Goal: Transaction & Acquisition: Book appointment/travel/reservation

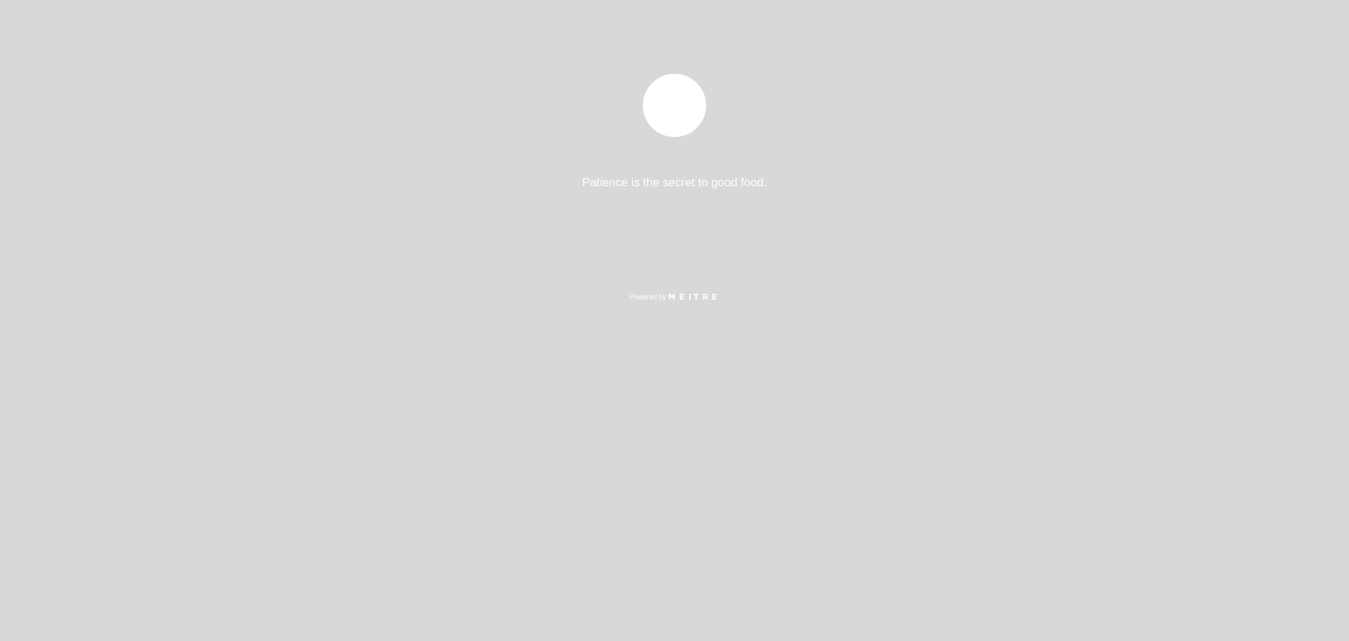
select select "es"
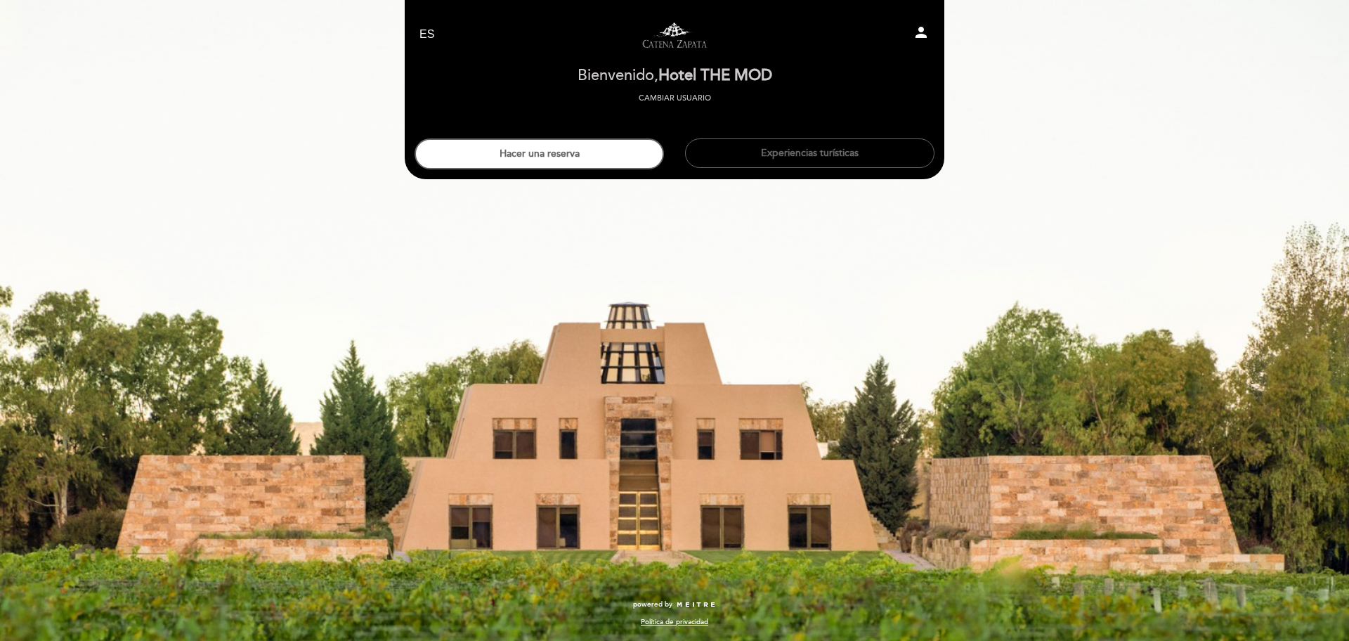
click at [601, 155] on button "Hacer una reserva" at bounding box center [539, 153] width 249 height 31
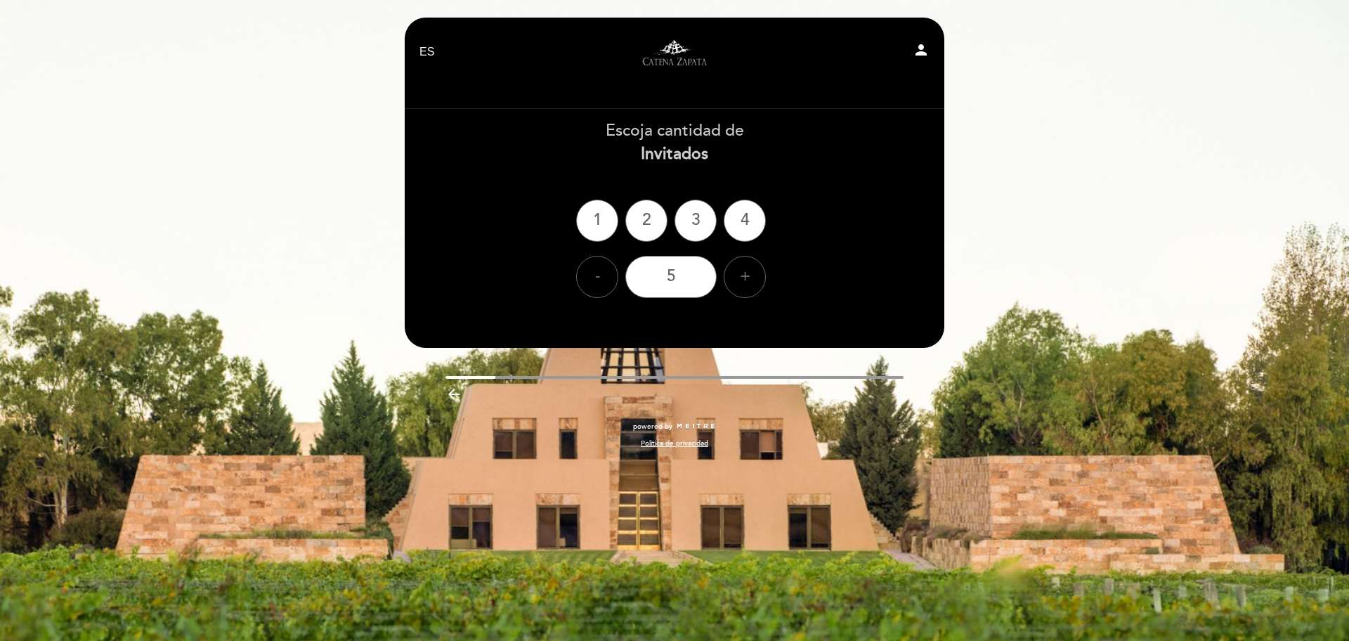
click at [646, 224] on div "2" at bounding box center [646, 221] width 42 height 42
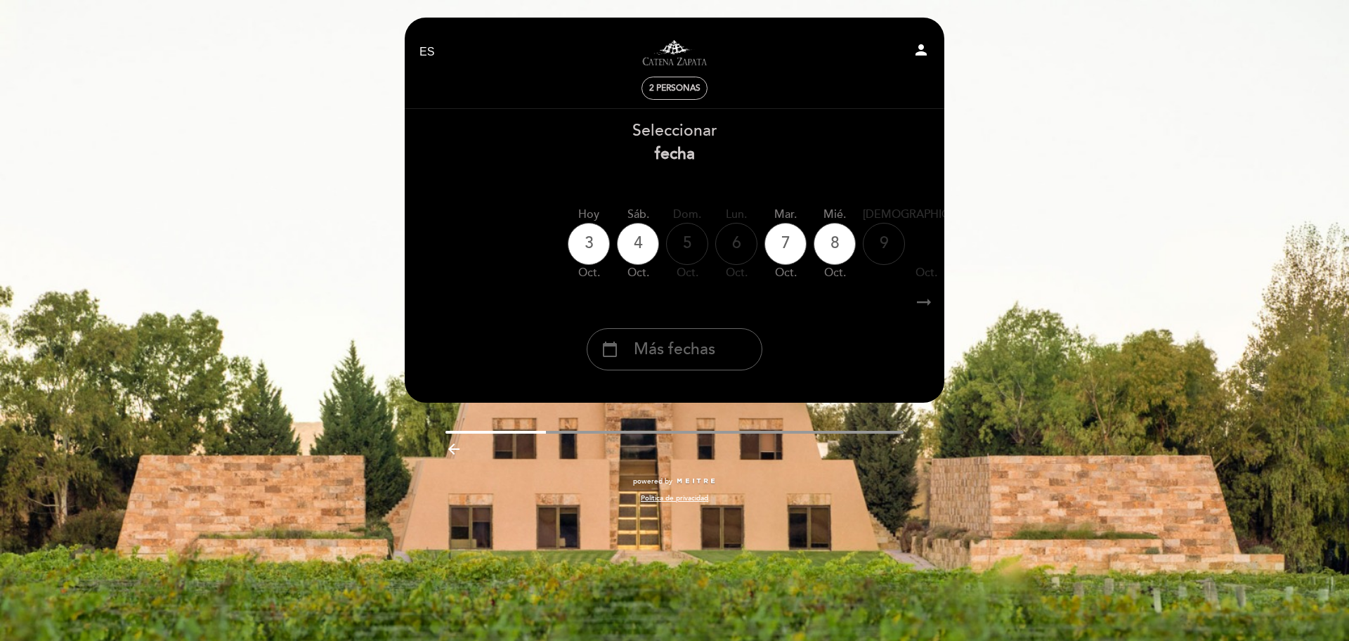
click at [715, 350] on span "Más fechas" at bounding box center [675, 349] width 82 height 23
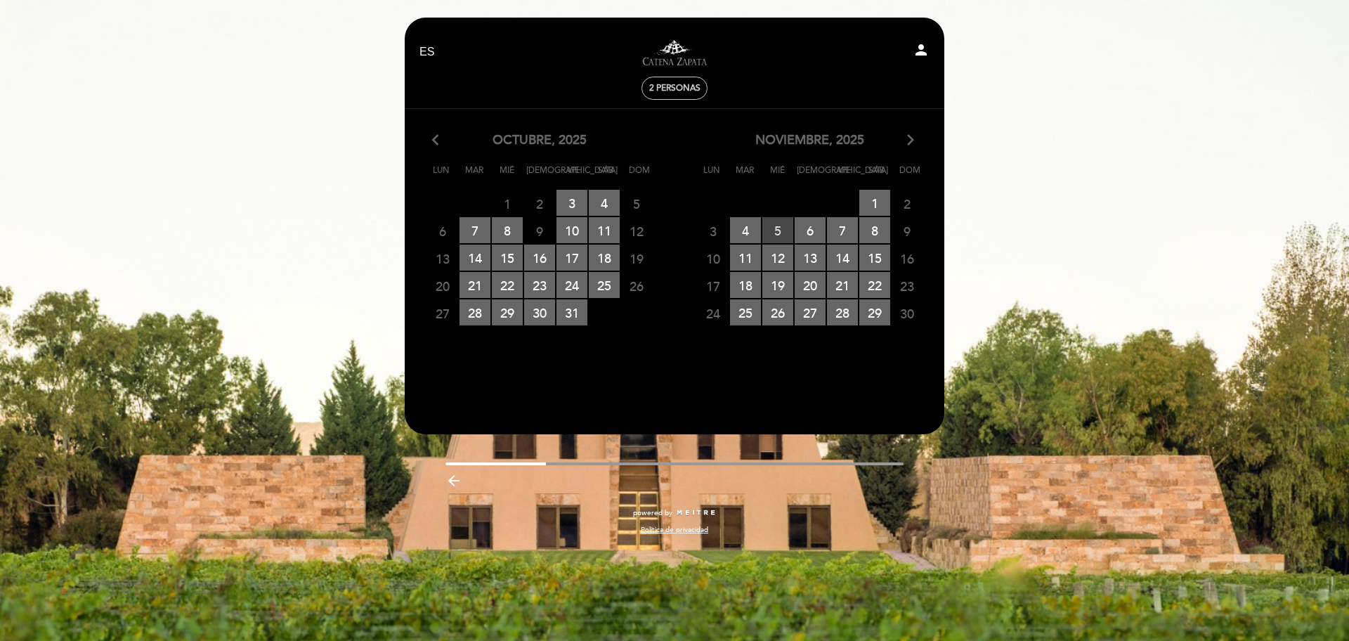
click at [772, 235] on span "5 RESERVAS DISPONIBLES" at bounding box center [777, 230] width 31 height 26
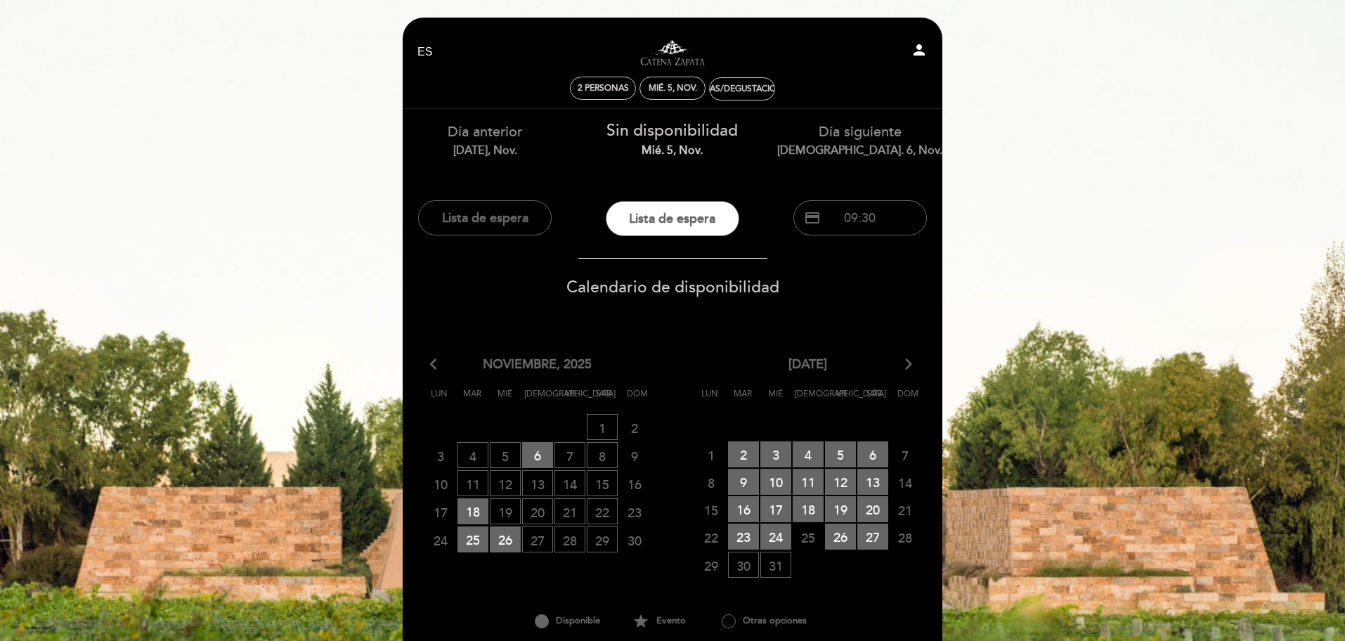
click at [542, 455] on span "6 RESERVAS DISPONIBLES" at bounding box center [537, 455] width 31 height 26
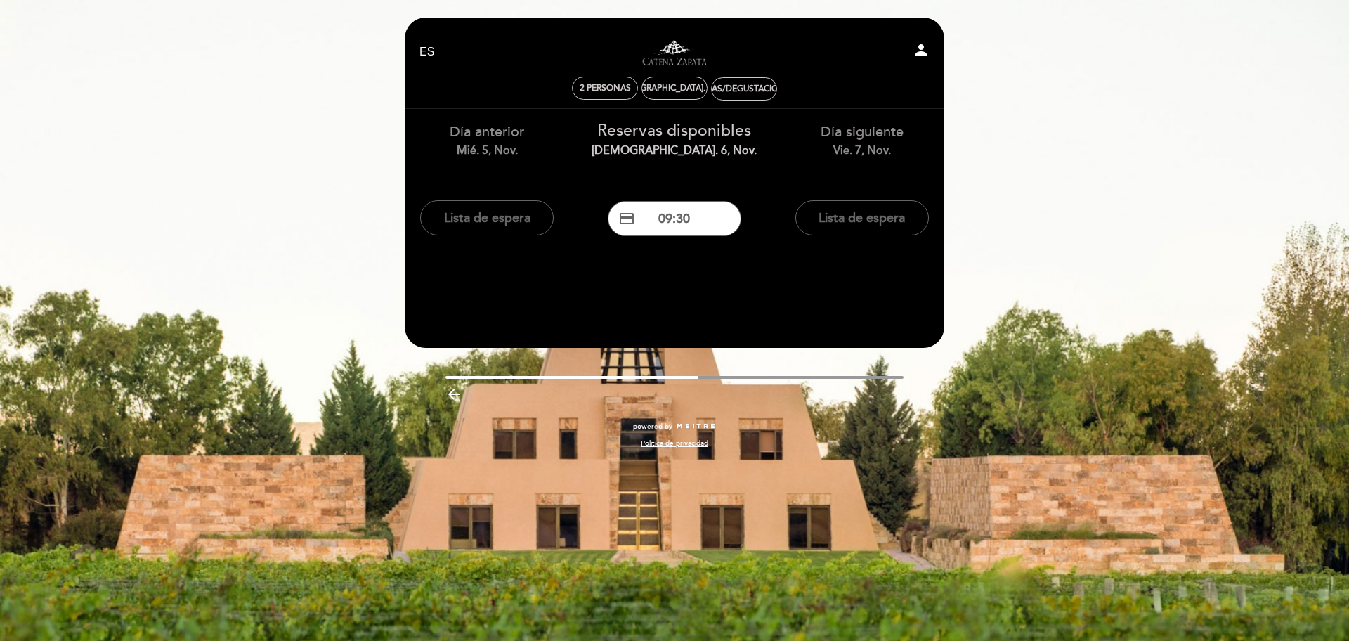
click at [705, 223] on button "credit_card 09:30" at bounding box center [675, 218] width 134 height 35
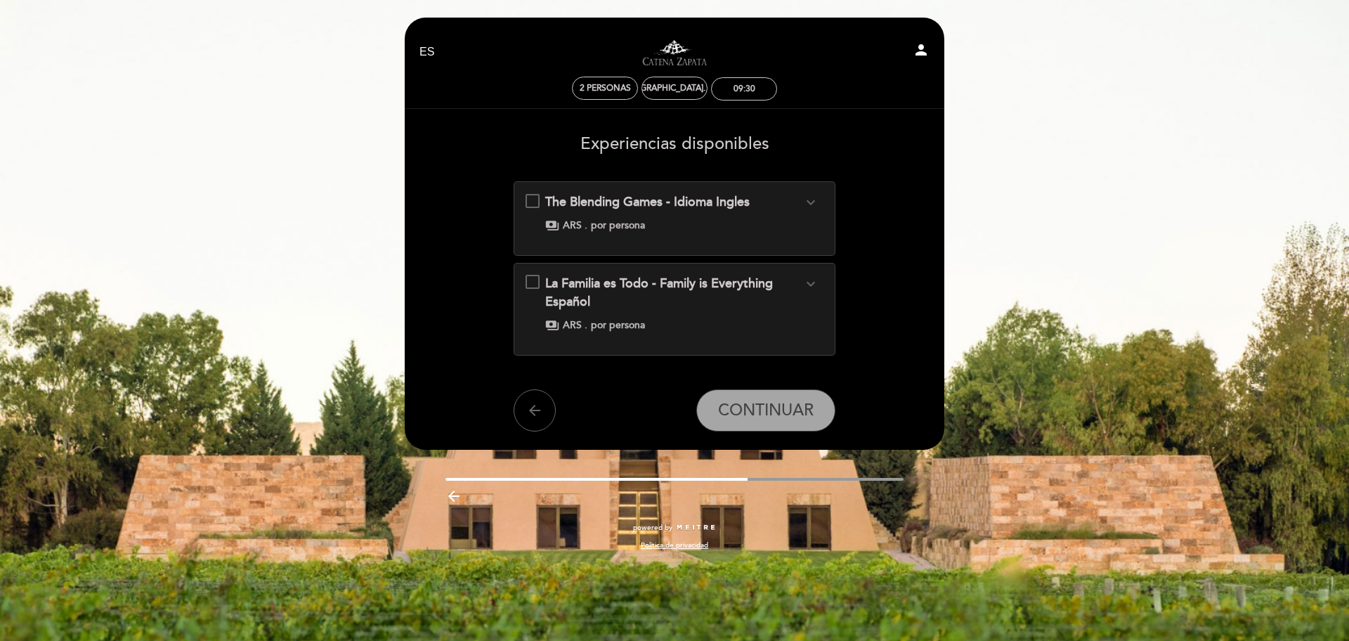
click at [720, 297] on div "La Familia es Todo - Family is Everything Español expand_more" at bounding box center [674, 293] width 258 height 36
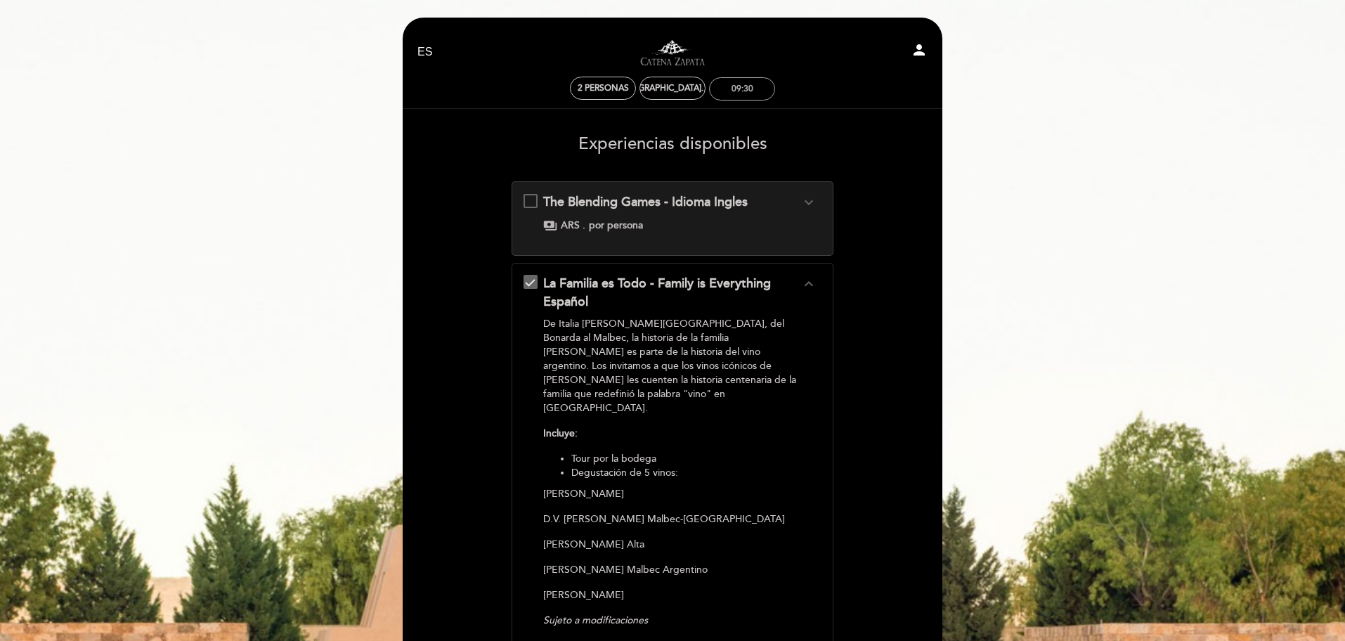
click at [733, 89] on div "09:30" at bounding box center [742, 89] width 22 height 11
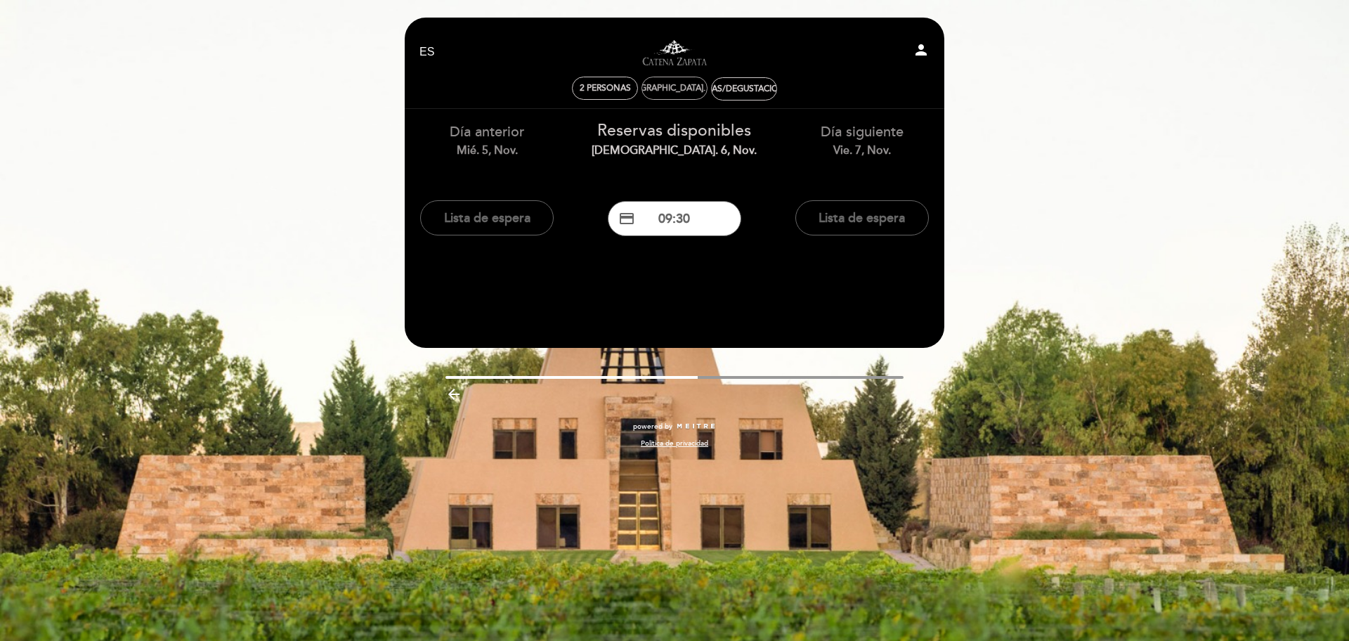
click at [690, 95] on div "[DEMOGRAPHIC_DATA]. 6, nov." at bounding box center [675, 88] width 66 height 23
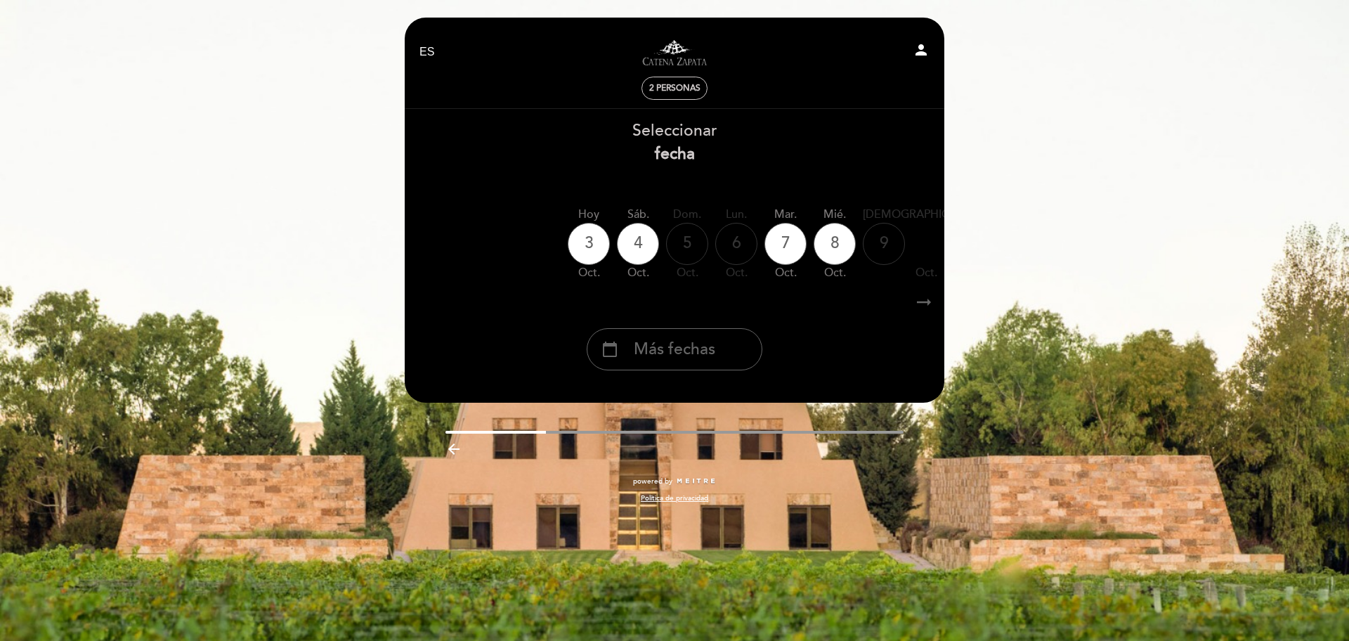
click at [694, 381] on section "Seleccionar fecha [DATE] [DATE] [DATE] [DATE] [DATE] [DATE] [DATE] jue. oct. vi…" at bounding box center [675, 246] width 520 height 275
drag, startPoint x: 705, startPoint y: 363, endPoint x: 717, endPoint y: 358, distance: 13.3
click at [705, 363] on div "calendar_today Más fechas" at bounding box center [675, 349] width 176 height 42
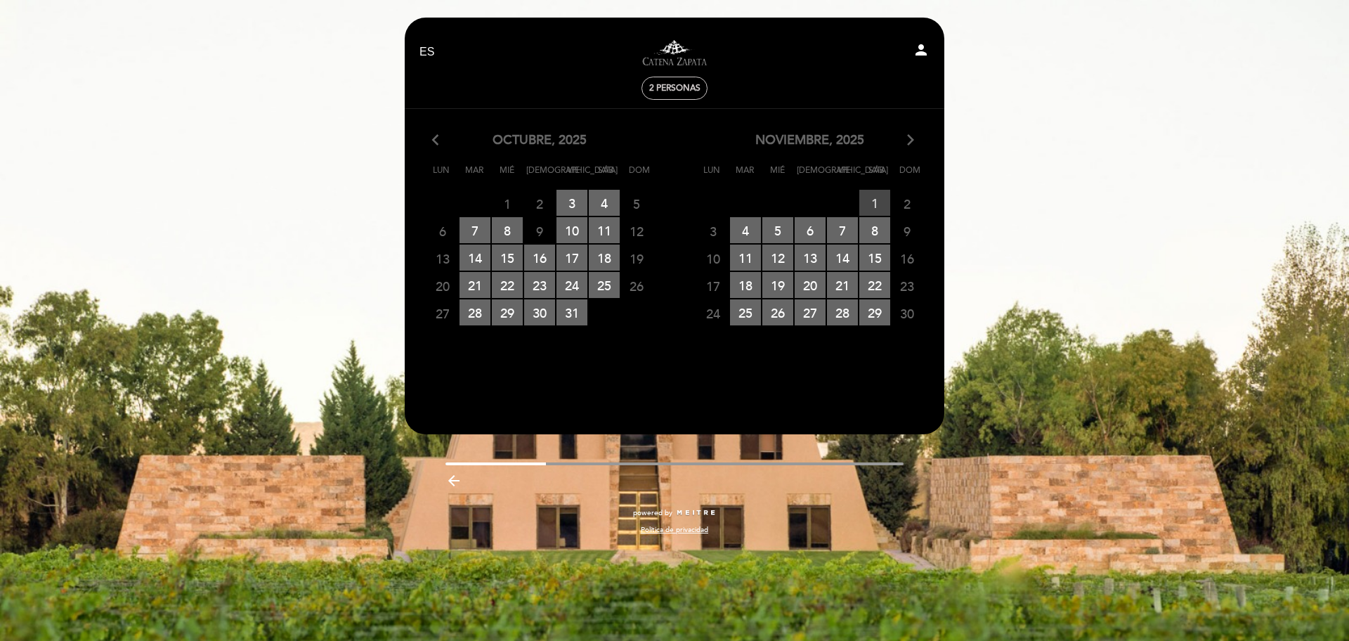
click at [876, 204] on span "1 RESERVAS DISPONIBLES" at bounding box center [874, 203] width 31 height 26
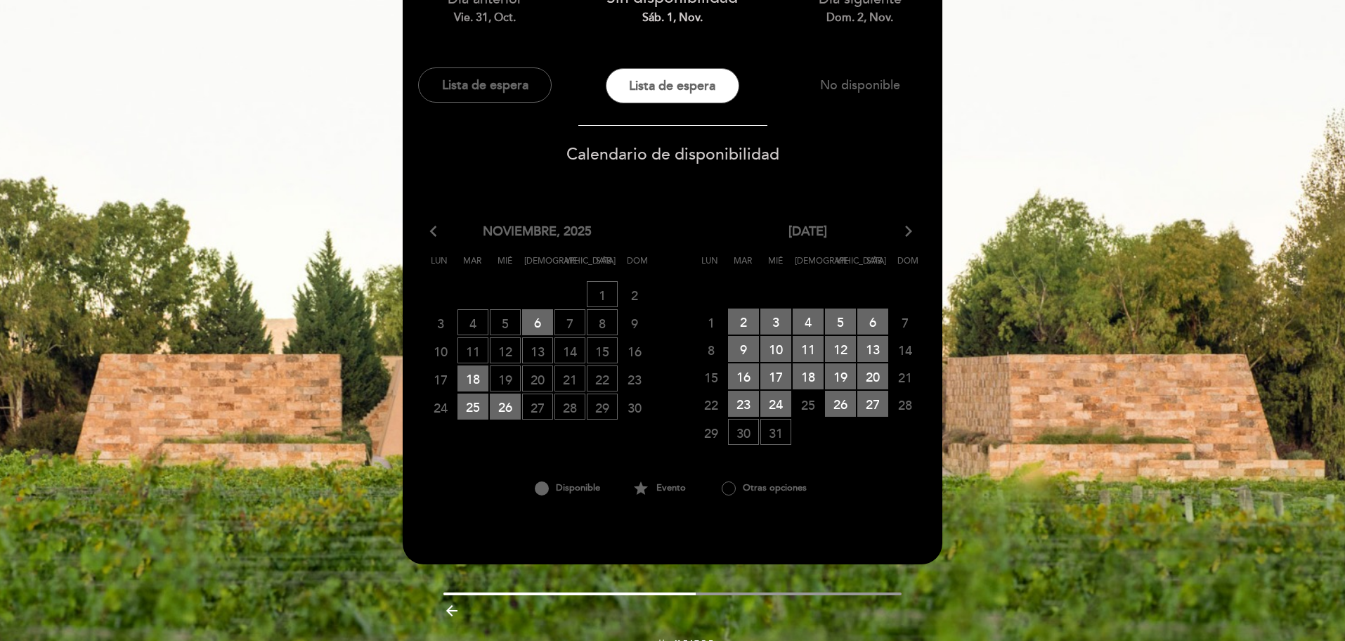
scroll to position [171, 0]
